Goal: Navigation & Orientation: Find specific page/section

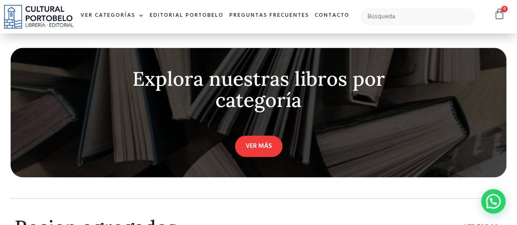
scroll to position [2109, 0]
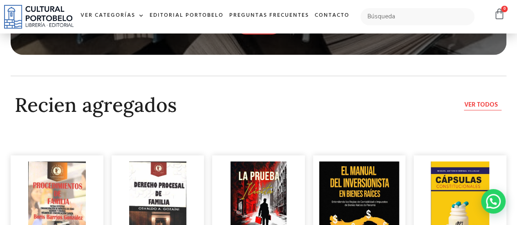
click at [470, 110] on span "Ver todos" at bounding box center [481, 105] width 34 height 10
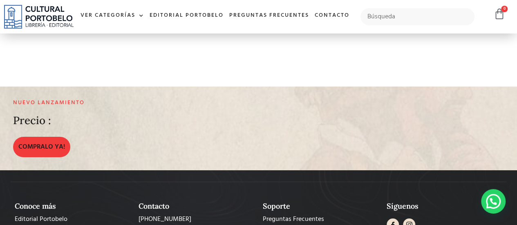
scroll to position [1350, 0]
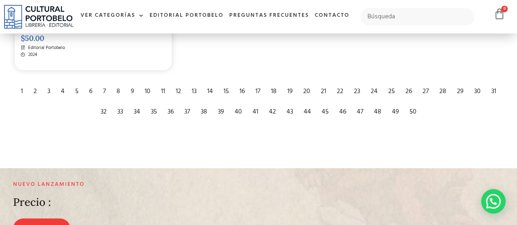
click at [411, 113] on div "50" at bounding box center [413, 112] width 15 height 18
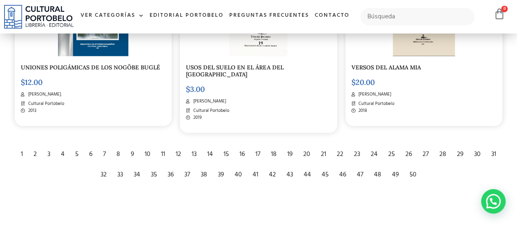
scroll to position [736, 0]
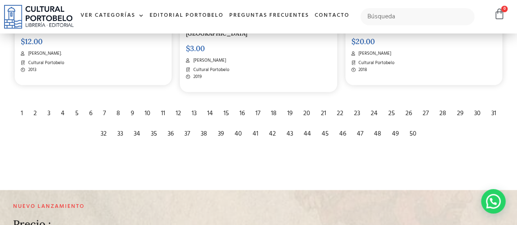
click at [395, 135] on div "49" at bounding box center [395, 134] width 15 height 18
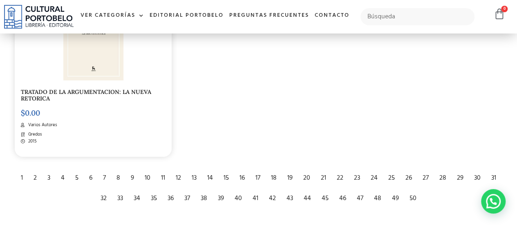
scroll to position [1350, 0]
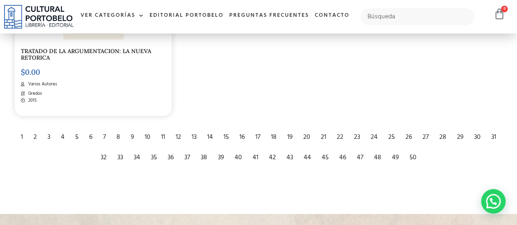
click at [362, 155] on div "47" at bounding box center [360, 158] width 15 height 18
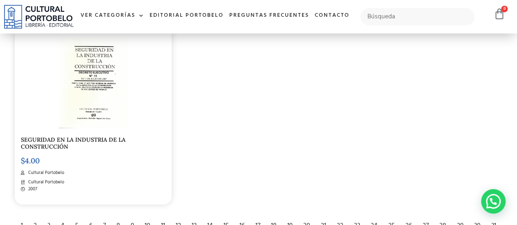
scroll to position [1309, 0]
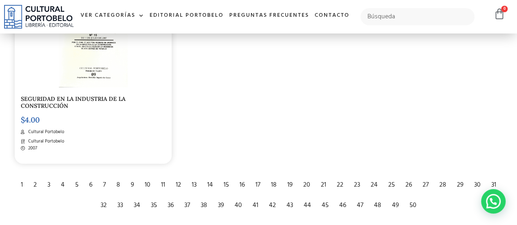
click at [309, 204] on div "44" at bounding box center [308, 206] width 16 height 18
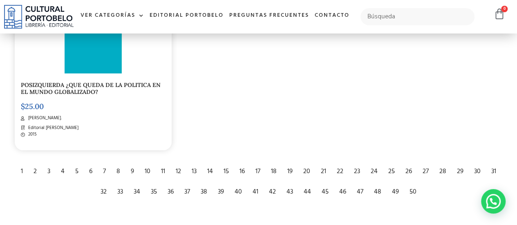
scroll to position [1390, 0]
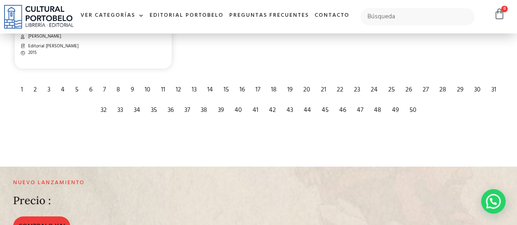
click at [308, 112] on div "44" at bounding box center [308, 110] width 16 height 18
click at [308, 109] on div "44" at bounding box center [308, 110] width 16 height 18
click at [310, 109] on div "44" at bounding box center [308, 110] width 16 height 18
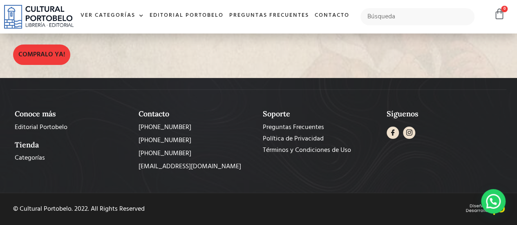
scroll to position [1317, 0]
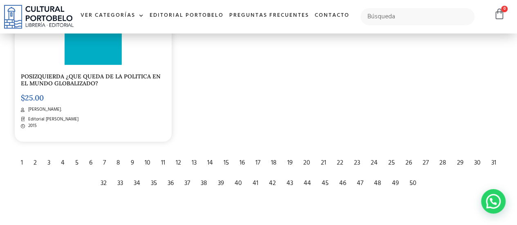
click at [291, 182] on div "43" at bounding box center [290, 184] width 15 height 18
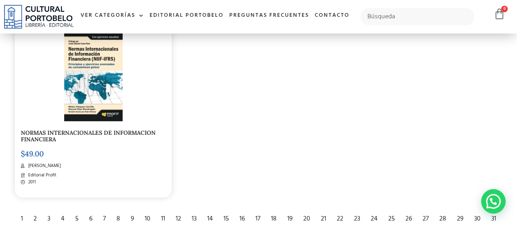
scroll to position [1309, 0]
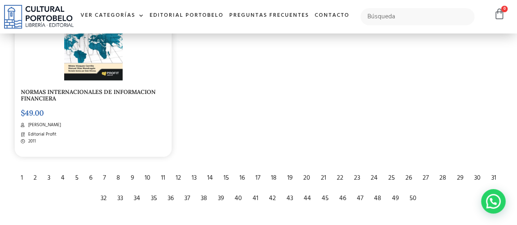
click at [223, 200] on div "39" at bounding box center [221, 199] width 14 height 18
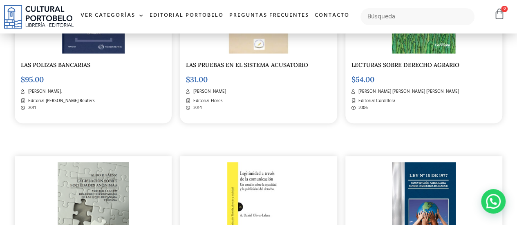
scroll to position [327, 0]
